Goal: Transaction & Acquisition: Book appointment/travel/reservation

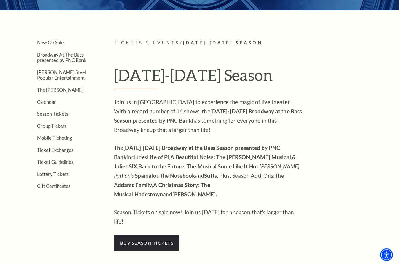
scroll to position [115, 0]
click at [47, 100] on link "Calendar" at bounding box center [46, 102] width 19 height 6
click at [50, 57] on link "Broadway At The Bass presented by PNC Bank" at bounding box center [61, 57] width 49 height 11
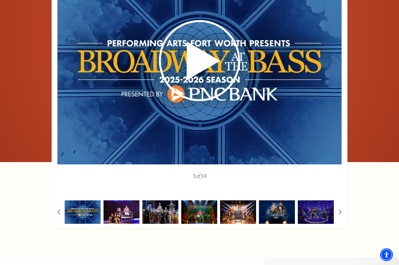
scroll to position [460, 0]
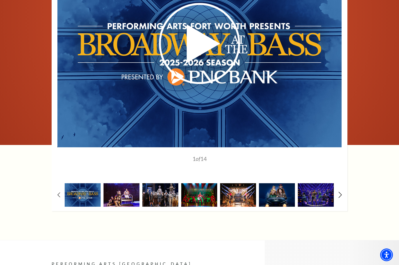
click at [339, 192] on icon at bounding box center [340, 195] width 4 height 6
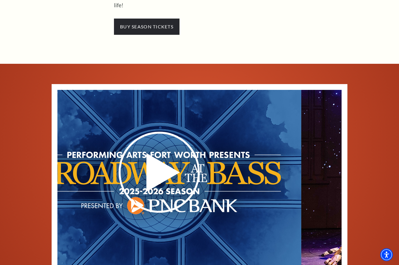
scroll to position [332, 0]
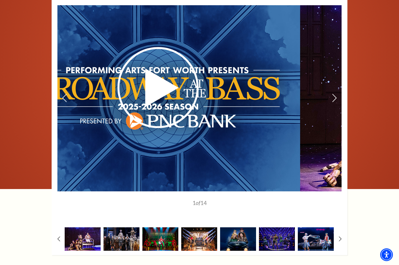
scroll to position [392, 0]
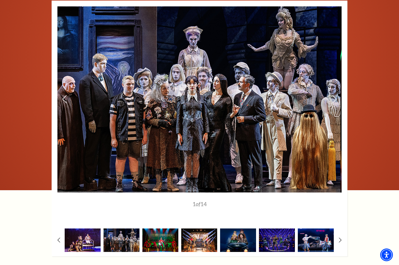
scroll to position [412, 0]
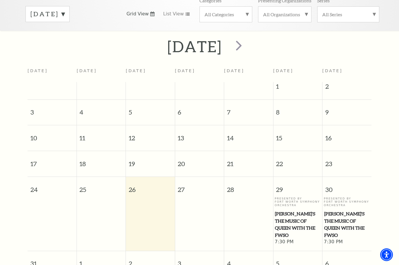
scroll to position [93, 0]
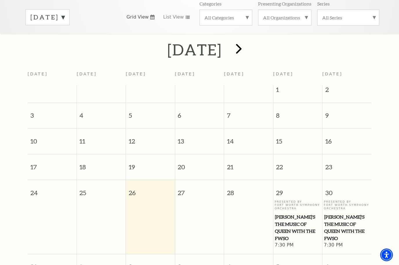
click at [247, 49] on span "next" at bounding box center [239, 48] width 17 height 17
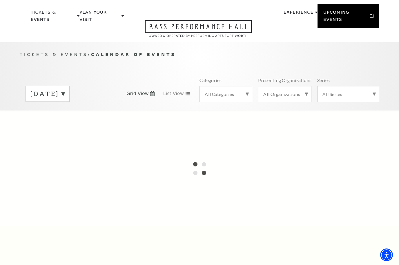
scroll to position [0, 0]
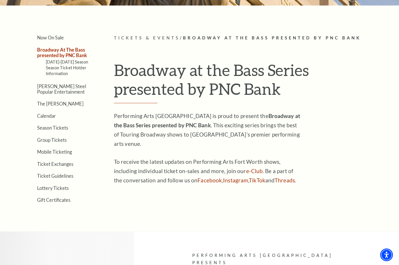
scroll to position [120, 0]
